Goal: Complete application form

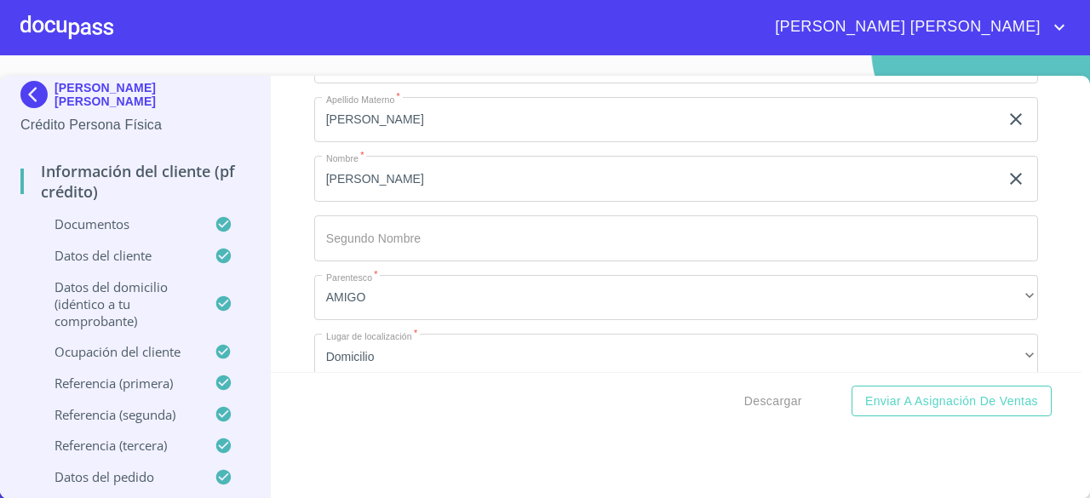
scroll to position [705, 0]
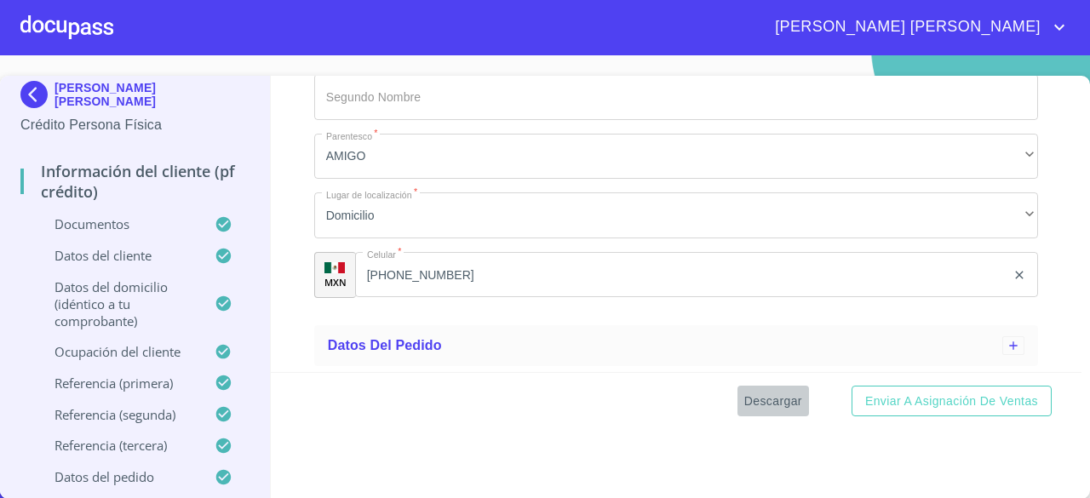
click at [779, 405] on span "Descargar" at bounding box center [773, 401] width 58 height 21
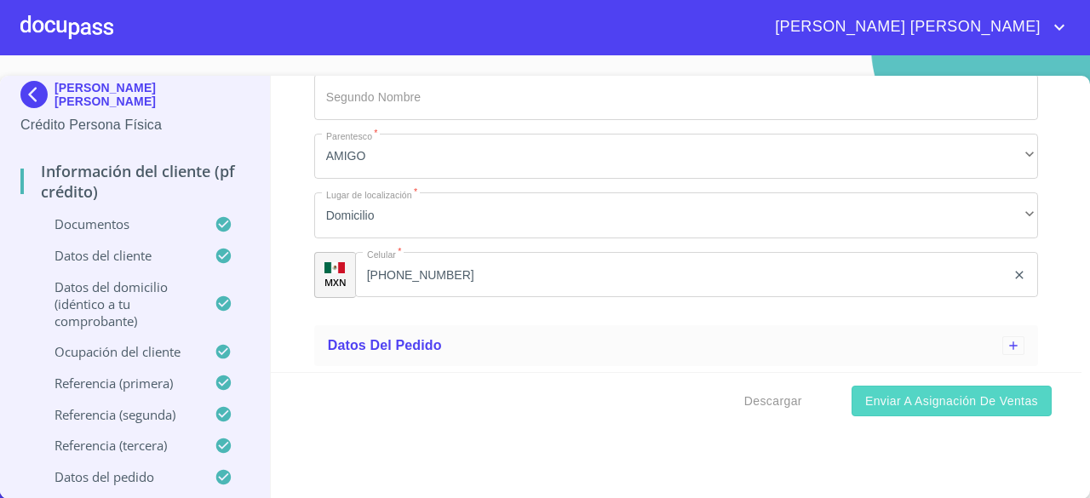
click at [921, 407] on span "Enviar a Asignación de Ventas" at bounding box center [951, 401] width 173 height 21
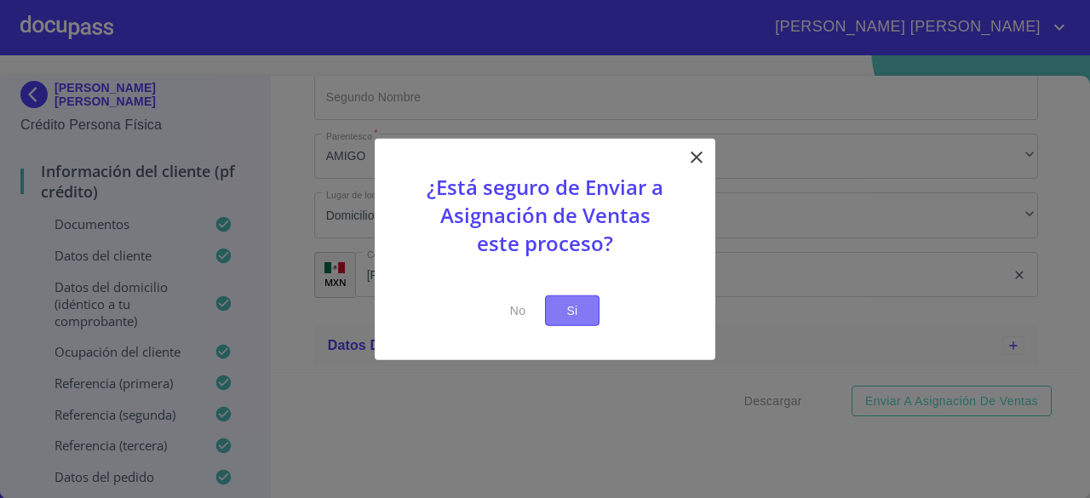
click at [581, 301] on span "Si" at bounding box center [572, 310] width 27 height 21
